Goal: Transaction & Acquisition: Obtain resource

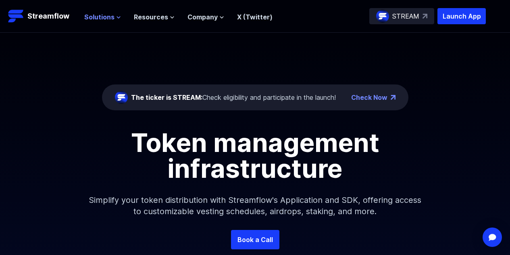
click at [111, 15] on span "Solutions" at bounding box center [99, 17] width 30 height 10
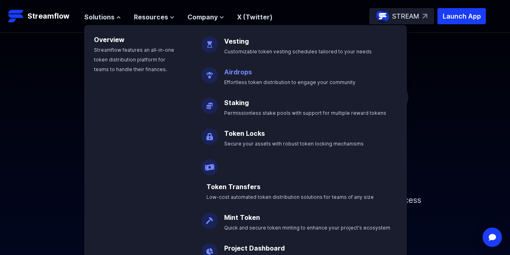
click at [236, 80] on span "Effortless token distribution to engage your community" at bounding box center [290, 82] width 132 height 6
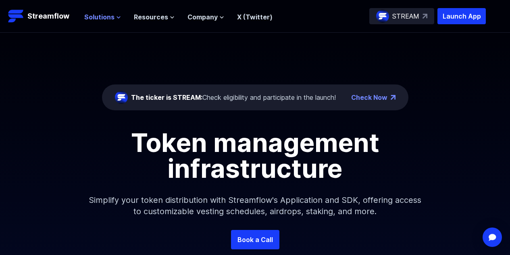
click at [98, 16] on span "Solutions" at bounding box center [99, 17] width 30 height 10
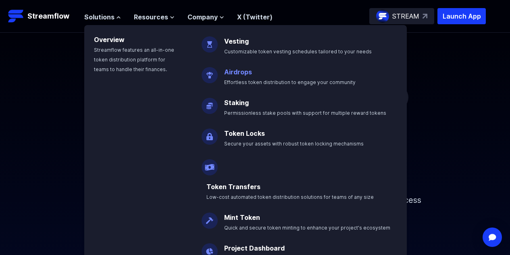
click at [238, 73] on link "Airdrops" at bounding box center [238, 72] width 28 height 8
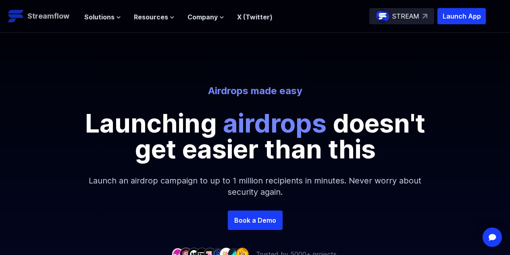
click at [40, 16] on p "Streamflow" at bounding box center [48, 15] width 42 height 11
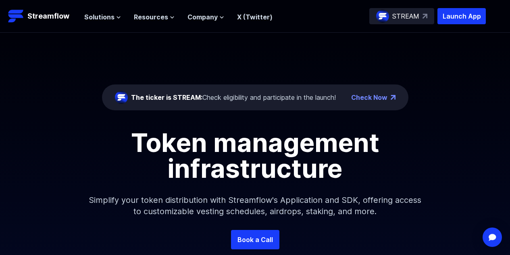
click at [167, 12] on button "Resources" at bounding box center [154, 17] width 41 height 10
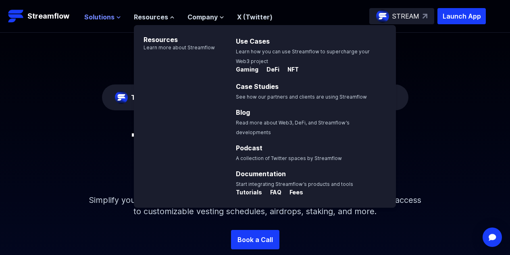
click at [104, 15] on span "Solutions" at bounding box center [99, 17] width 30 height 10
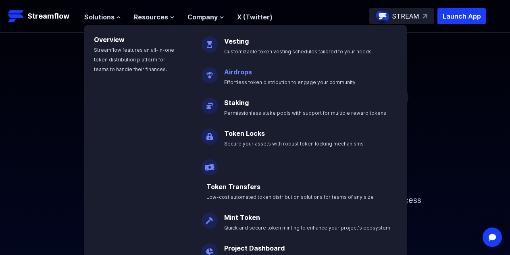
click at [238, 72] on link "Airdrops" at bounding box center [238, 72] width 28 height 8
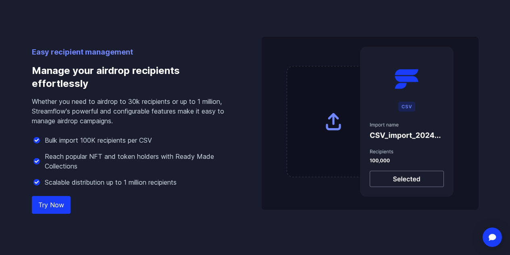
scroll to position [576, 0]
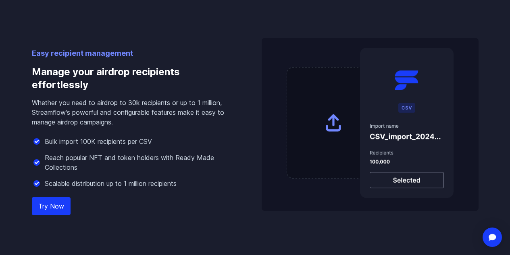
click at [410, 183] on img at bounding box center [370, 124] width 217 height 173
click at [46, 208] on link "Try Now" at bounding box center [51, 206] width 39 height 18
